Goal: Check status: Check status

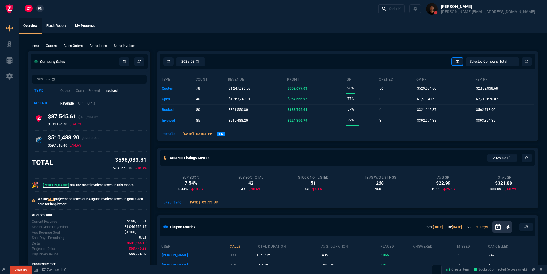
select select "19: totals"
select select
